Goal: Information Seeking & Learning: Learn about a topic

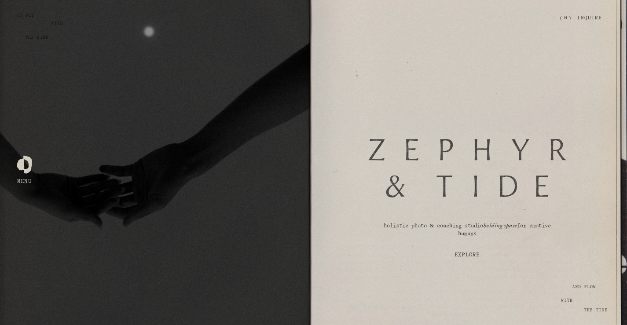
click at [593, 18] on link "Inquire" at bounding box center [589, 18] width 25 height 15
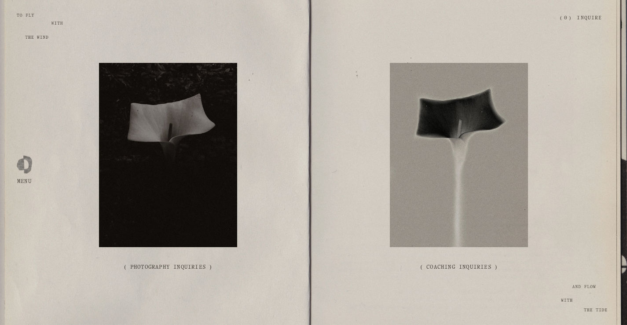
click at [19, 168] on div at bounding box center [24, 162] width 15 height 15
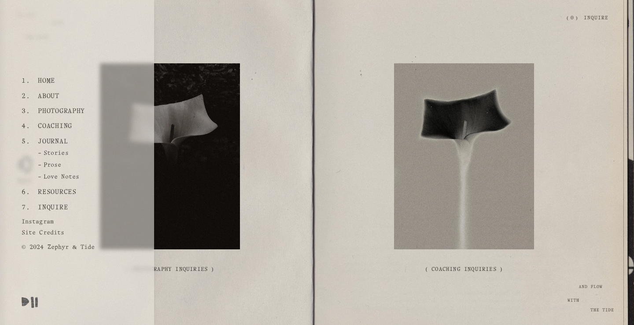
click at [255, 96] on div "( Photography Inquiries ) ( Coaching Inquiries )" at bounding box center [317, 173] width 634 height 221
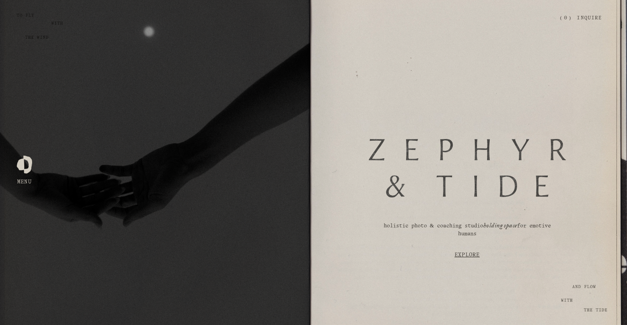
click at [21, 167] on div at bounding box center [24, 162] width 15 height 15
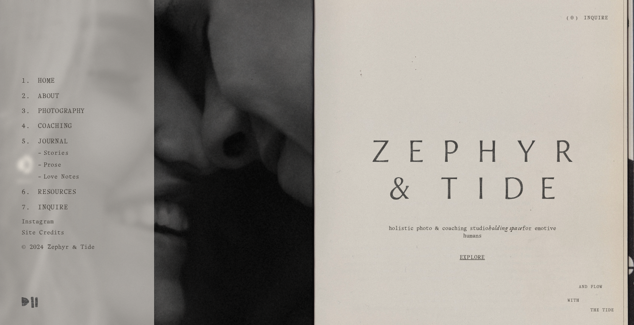
click at [44, 94] on link "About" at bounding box center [49, 96] width 28 height 15
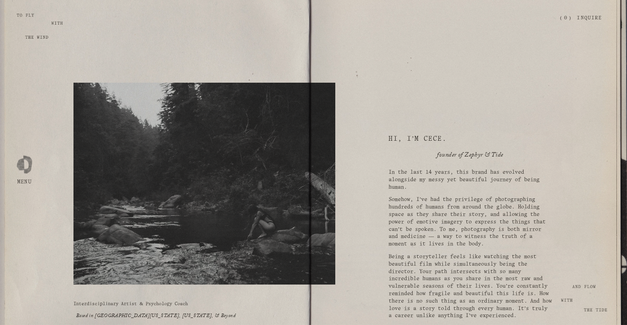
click at [434, 139] on h2 "Hi, I’m cece." at bounding box center [471, 139] width 165 height 9
copy h2 "cece"
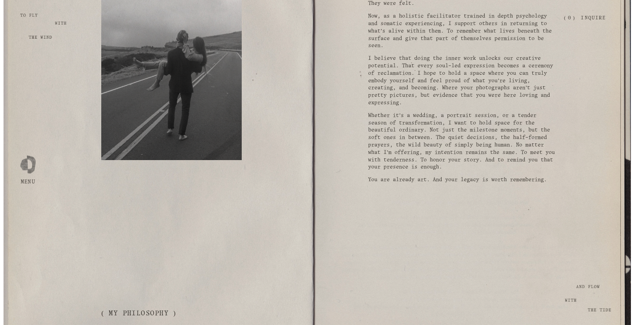
scroll to position [924, 0]
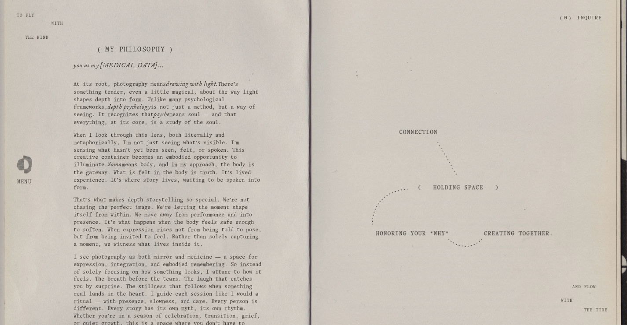
click at [15, 166] on button "Open Menu Close Menu" at bounding box center [24, 162] width 21 height 16
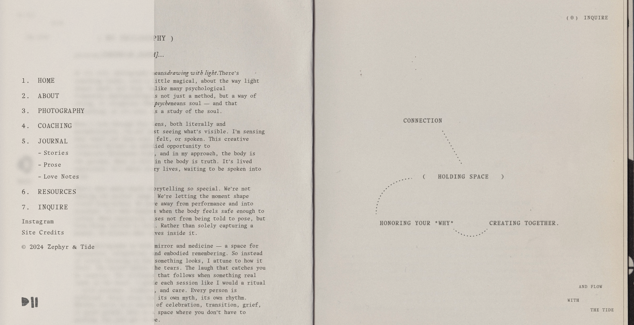
click at [37, 220] on link "Instagram" at bounding box center [40, 220] width 36 height 11
